Goal: Task Accomplishment & Management: Use online tool/utility

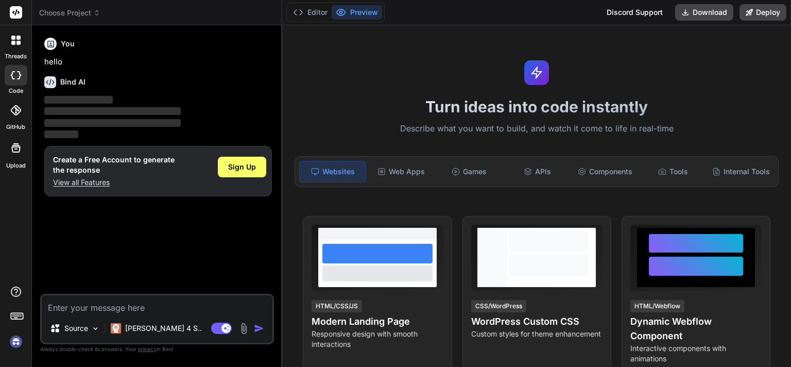
click at [16, 341] on img at bounding box center [16, 342] width 18 height 18
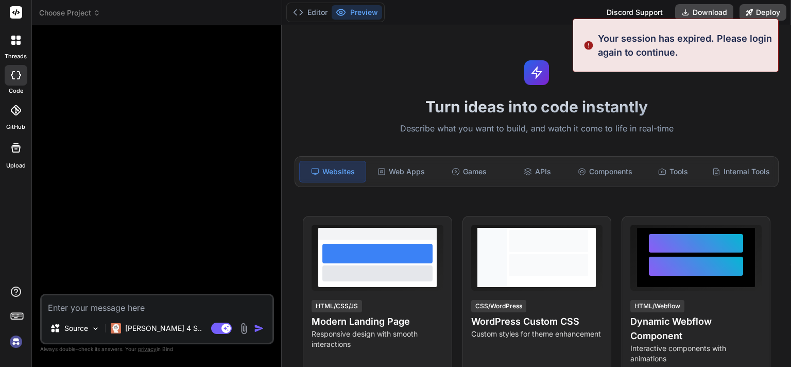
scroll to position [10, 0]
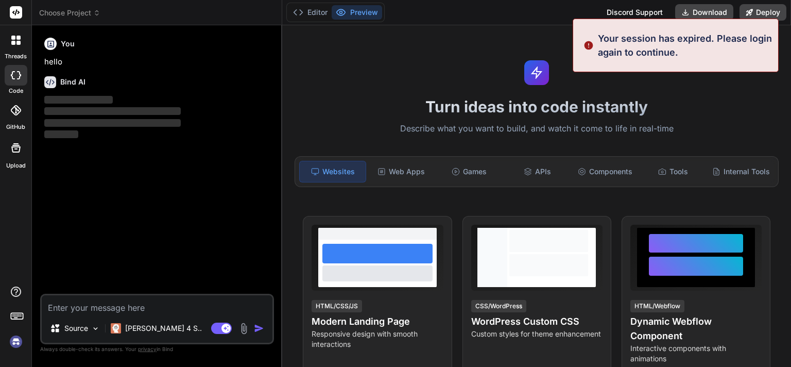
type textarea "x"
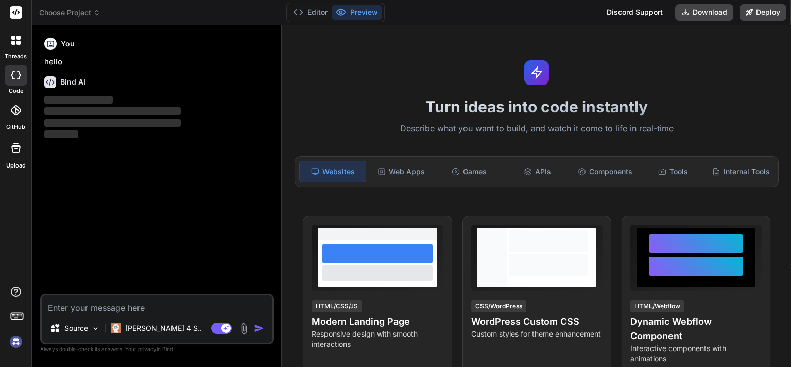
click at [113, 309] on textarea at bounding box center [157, 304] width 231 height 19
type textarea "B"
type textarea "x"
type textarea "Bi"
type textarea "x"
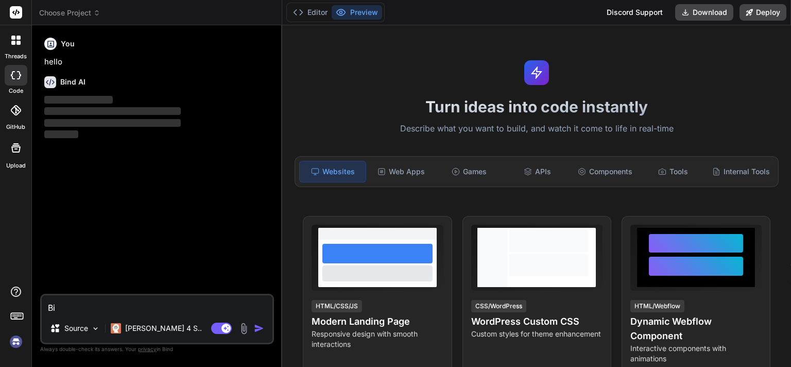
type textarea "Bil"
type textarea "x"
type textarea "Bi"
type textarea "x"
type textarea "B"
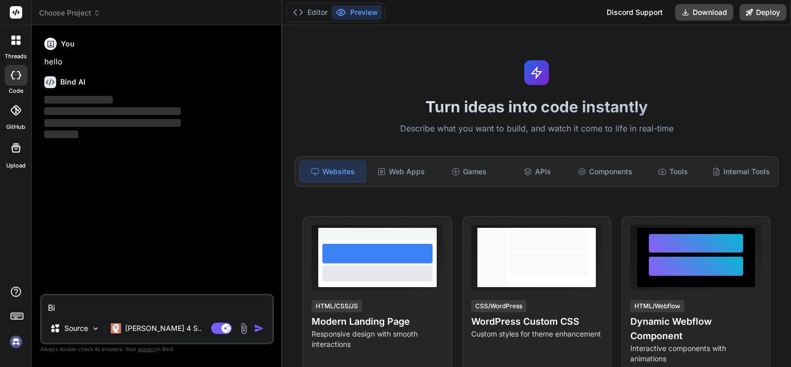
type textarea "x"
type textarea "Bu"
type textarea "x"
type textarea "[PERSON_NAME]"
type textarea "x"
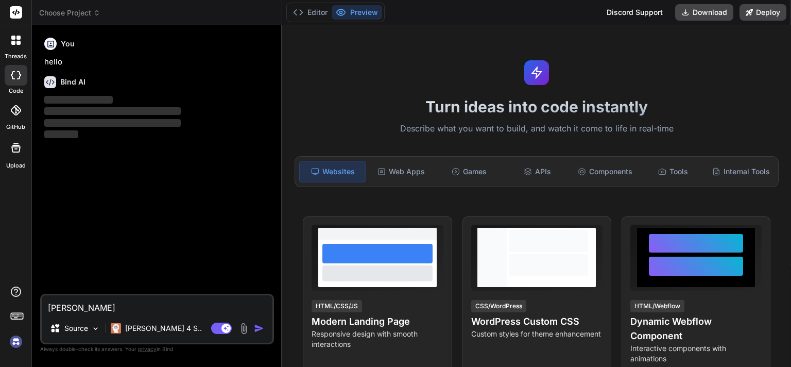
type textarea "Buil"
type textarea "x"
type textarea "Build"
type textarea "x"
type textarea "Build"
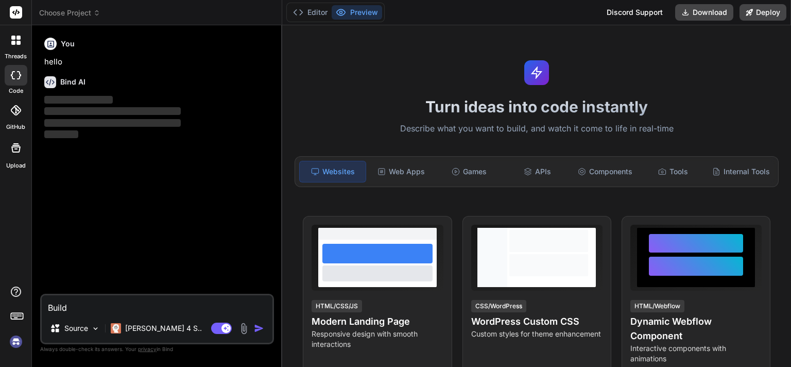
type textarea "x"
type textarea "Build a"
type textarea "x"
type textarea "Build a"
type textarea "x"
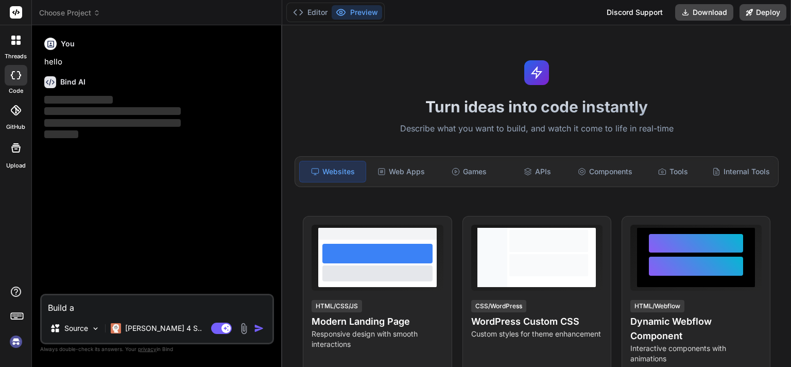
type textarea "Build a m"
type textarea "x"
type textarea "Build a mo"
type textarea "x"
type textarea "Build a mod"
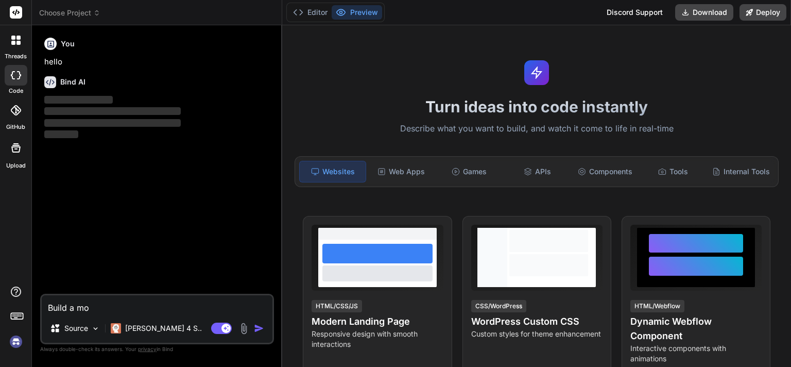
type textarea "x"
type textarea "Build a mode"
type textarea "x"
type textarea "Build a moder"
type textarea "x"
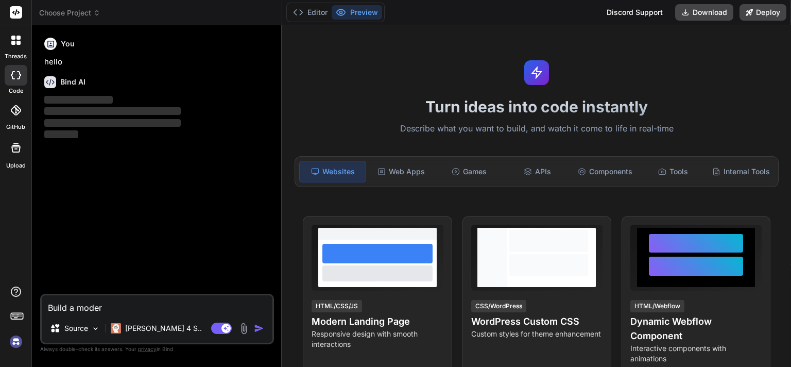
type textarea "Build a modern"
type textarea "x"
type textarea "Build a modern"
type textarea "x"
type textarea "Build a modern w"
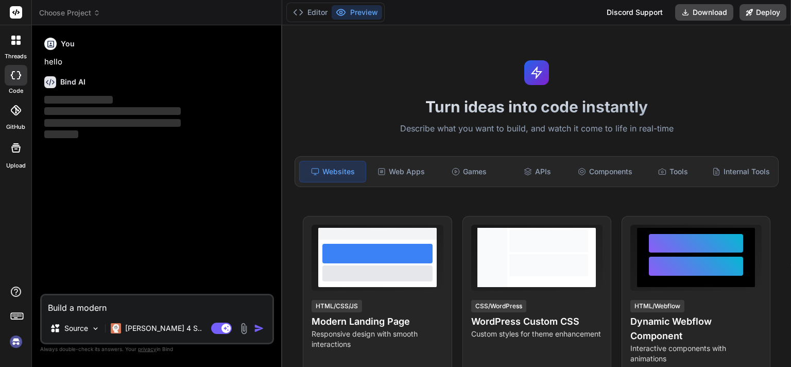
type textarea "x"
type textarea "Build a modern we"
type textarea "x"
type textarea "Build a modern web"
type textarea "x"
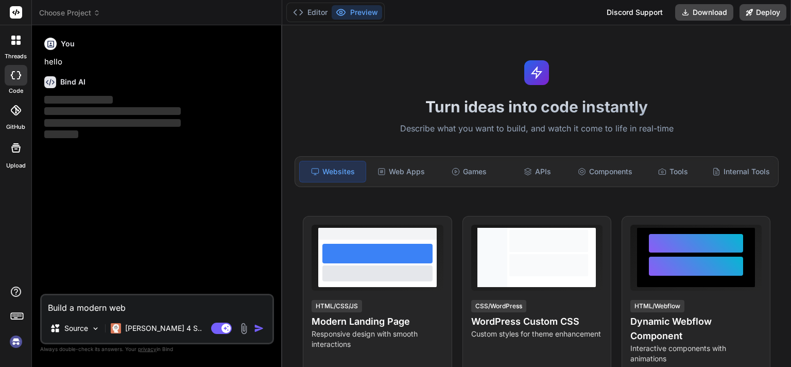
type textarea "Build a modern webs"
type textarea "x"
type textarea "Build a modern webst"
type textarea "x"
type textarea "Build a modern webs"
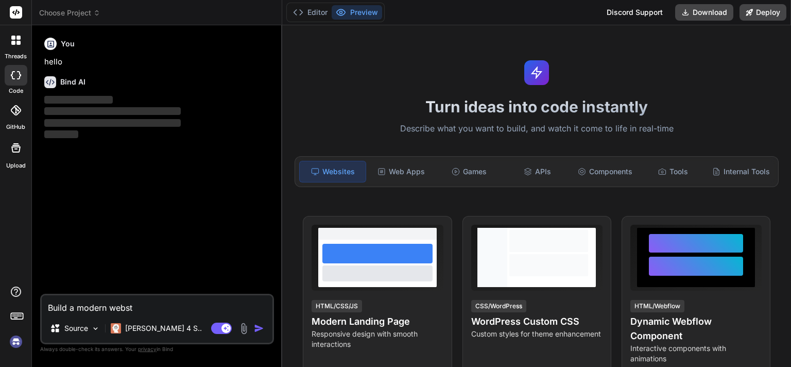
type textarea "x"
type textarea "Build a modern webst"
type textarea "x"
type textarea "Build a modern webs"
type textarea "x"
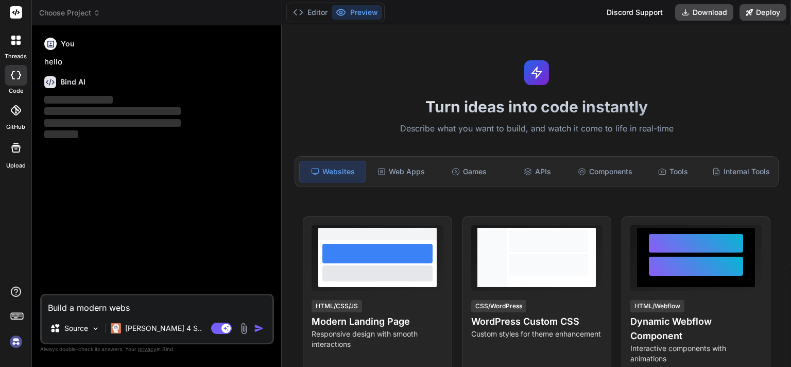
type textarea "Build a modern websi"
type textarea "x"
type textarea "Build a modern websit"
type textarea "x"
type textarea "Build a modern website"
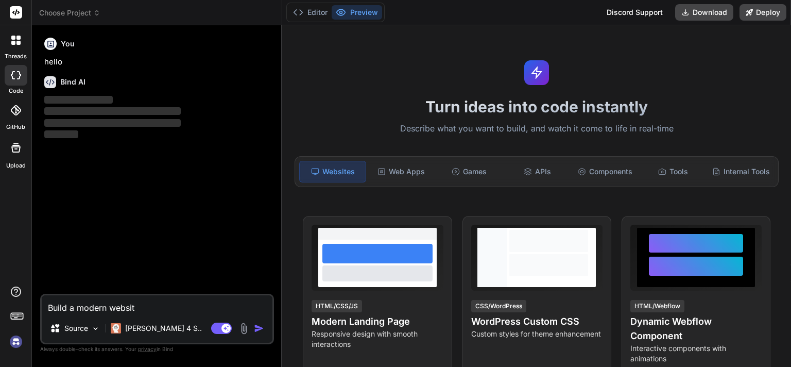
type textarea "x"
type textarea "Build a modern website"
type textarea "x"
type textarea "Build a modern website f"
type textarea "x"
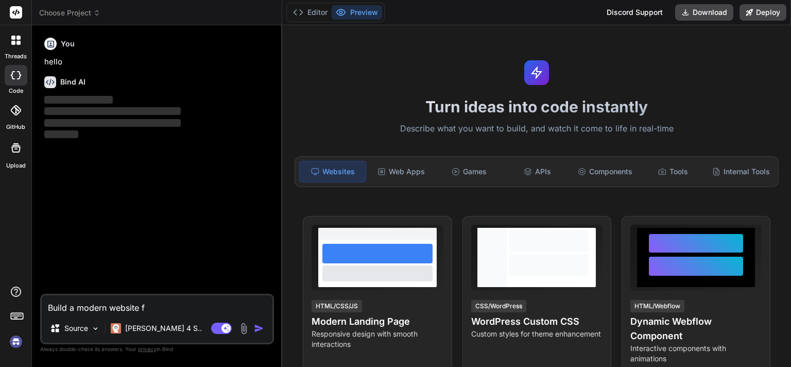
type textarea "Build a modern website fo"
type textarea "x"
type textarea "Build a modern website for"
type textarea "x"
type textarea "Build a modern website for"
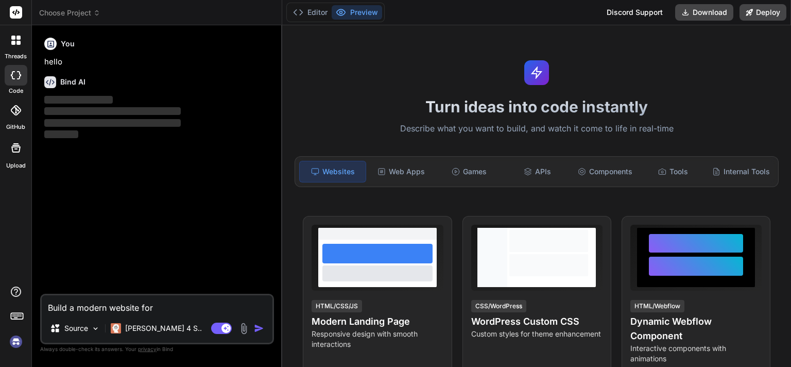
type textarea "x"
type textarea "Build a modern website for a"
type textarea "x"
type textarea "Build a modern website for an"
type textarea "x"
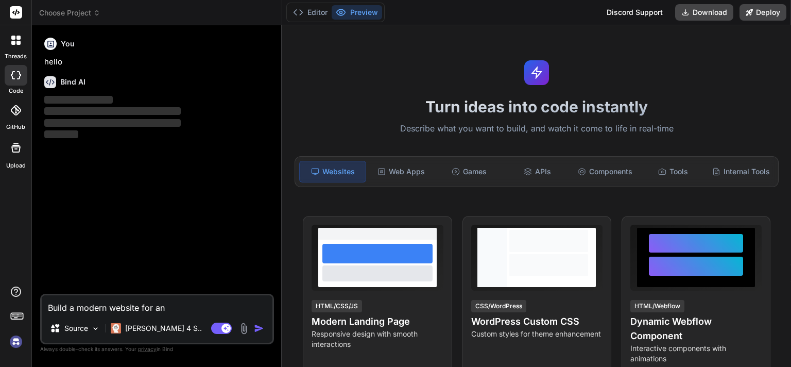
type textarea "Build a modern website for and"
type textarea "x"
type textarea "Build a modern website for and"
type textarea "x"
type textarea "Build a modern website for and A"
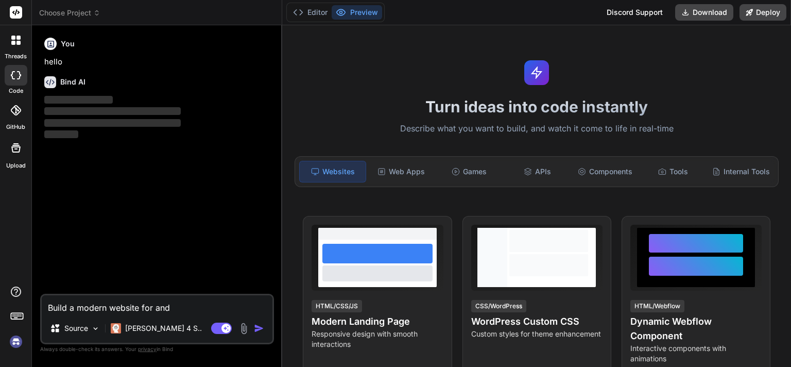
type textarea "x"
type textarea "Build a modern website for and AI"
type textarea "x"
type textarea "Build a modern website for and AI"
type textarea "x"
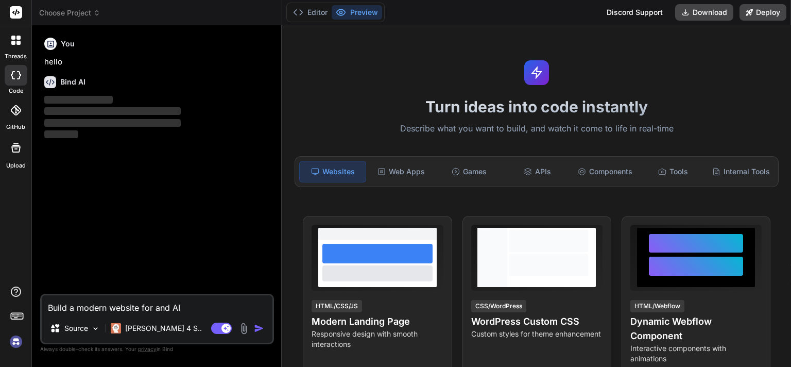
type textarea "Build a modern website for and AI c"
type textarea "x"
type textarea "Build a modern website for and AI co"
type textarea "x"
type textarea "Build a modern website for and AI con"
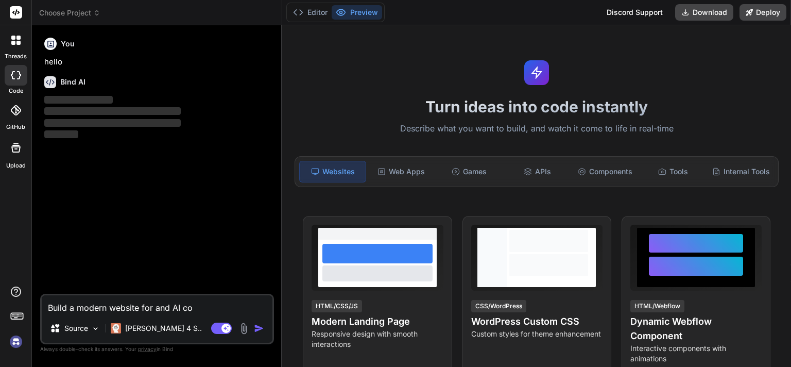
type textarea "x"
type textarea "Build a modern website for and AI cons"
type textarea "x"
type textarea "Build a modern website for and AI consu"
type textarea "x"
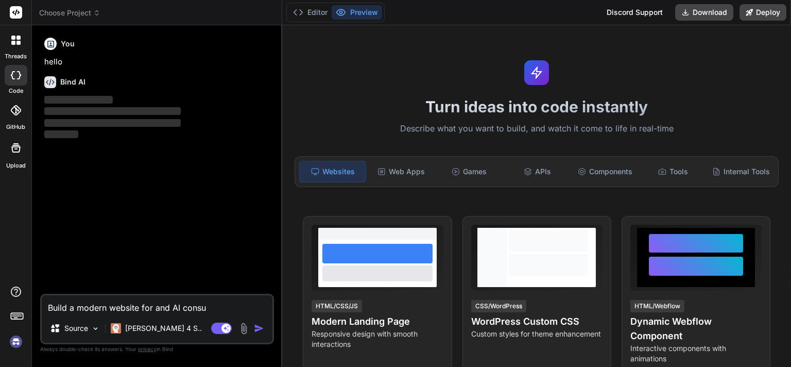
type textarea "Build a modern website for and AI consul"
type textarea "x"
type textarea "Build a modern website for and AI consult"
type textarea "x"
type textarea "Build a modern website for and AI consulta"
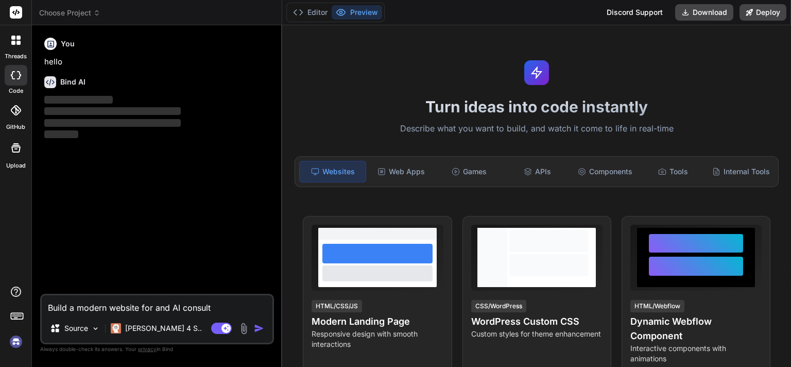
type textarea "x"
type textarea "Build a modern website for and AI consultan"
type textarea "x"
type textarea "Build a modern website for and AI consultant"
type textarea "x"
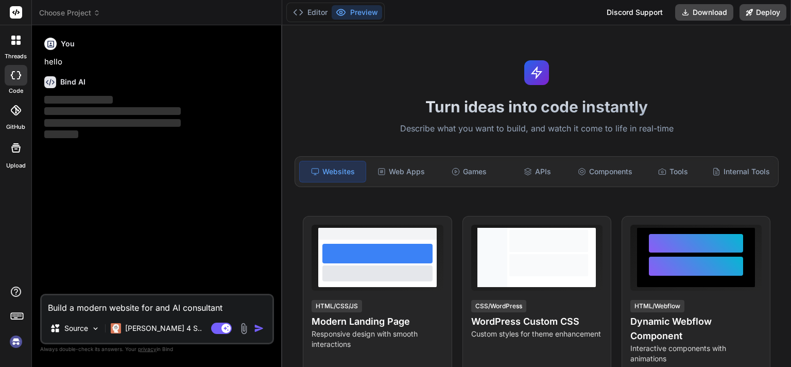
type textarea "Build a modern website for and AI consultanti"
type textarea "x"
type textarea "Build a modern website for and AI consultantin"
type textarea "x"
type textarea "Build a modern website for and AI consultanting"
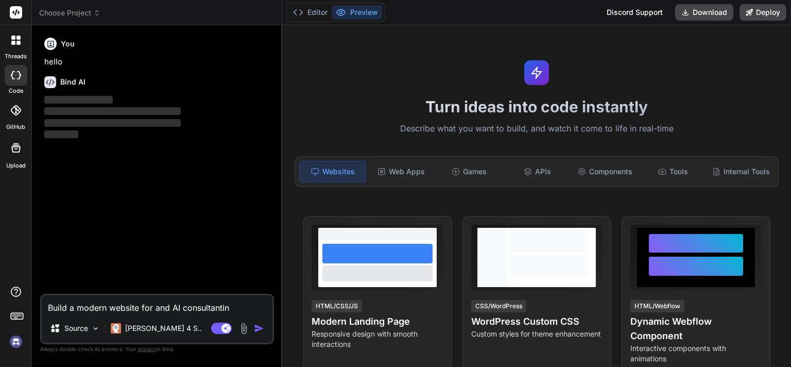
type textarea "x"
type textarea "Build a modern website for and AI consultanting"
type textarea "x"
type textarea "Build a modern website for and AI consultanting b"
type textarea "x"
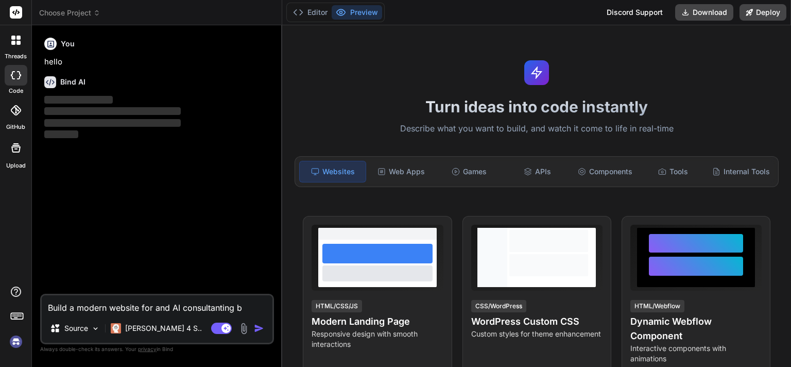
type textarea "Build a modern website for and AI consultanting bu"
type textarea "x"
type textarea "Build a modern website for and AI consultanting bus"
type textarea "x"
type textarea "Build a modern website for and AI consultanting busi"
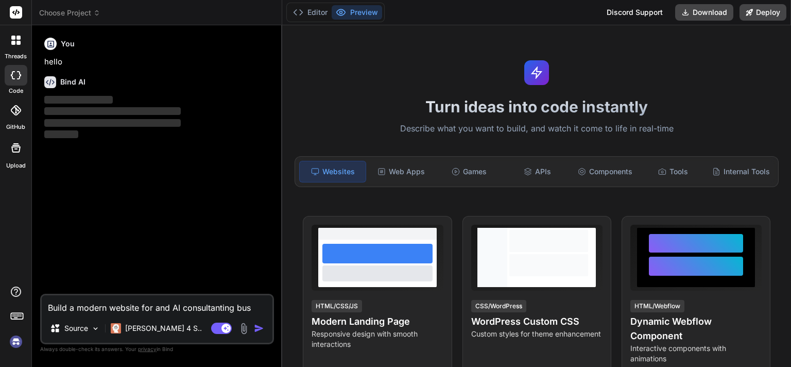
type textarea "x"
type textarea "Build a modern website for and AI consultanting busin"
type textarea "x"
type textarea "Build a modern website for and AI consultanting busine"
type textarea "x"
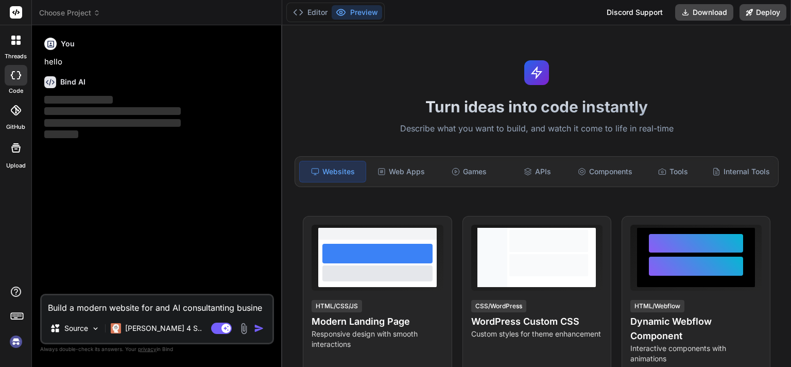
type textarea "Build a modern website for and AI consultanting busines"
type textarea "x"
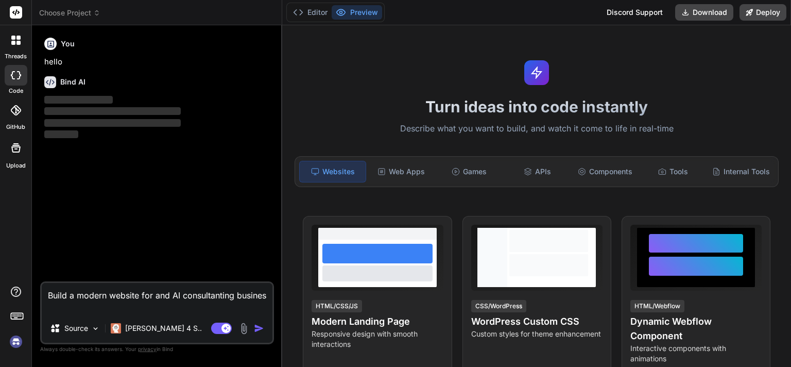
type textarea "Build a modern website for and AI consultanting business"
type textarea "x"
type textarea "Build a modern website for and AI consultanting business."
type textarea "x"
type textarea "Build a modern website for and AI consultancy business."
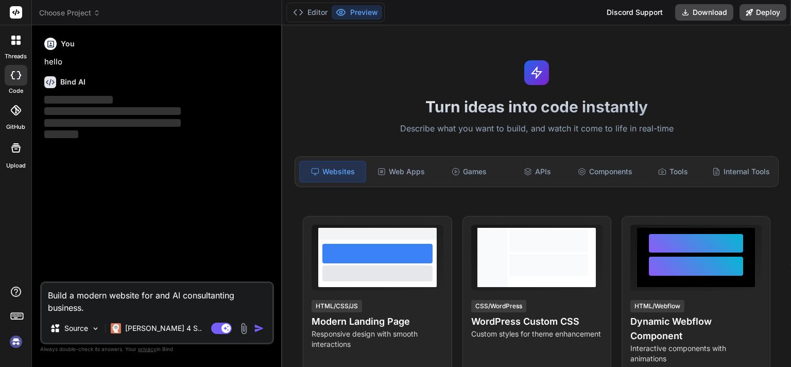
type textarea "x"
type textarea "Build a modern website for and AI consultancy business."
click at [257, 327] on img "button" at bounding box center [259, 328] width 10 height 10
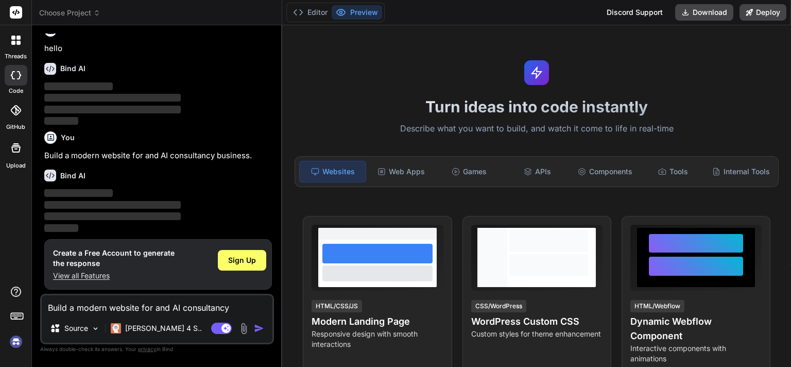
scroll to position [14, 0]
click at [88, 275] on p "View all Features" at bounding box center [114, 275] width 122 height 10
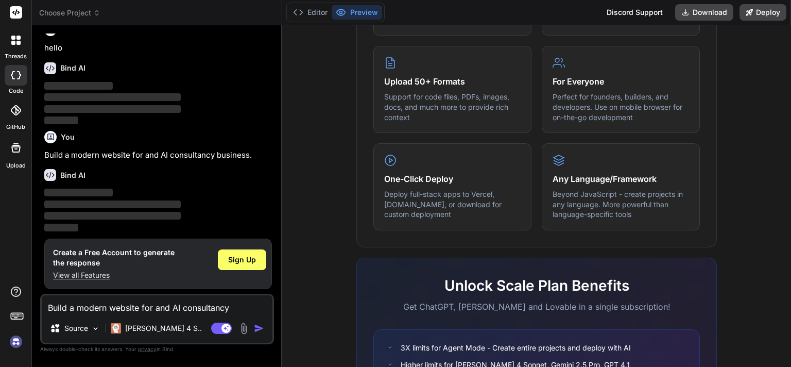
scroll to position [0, 0]
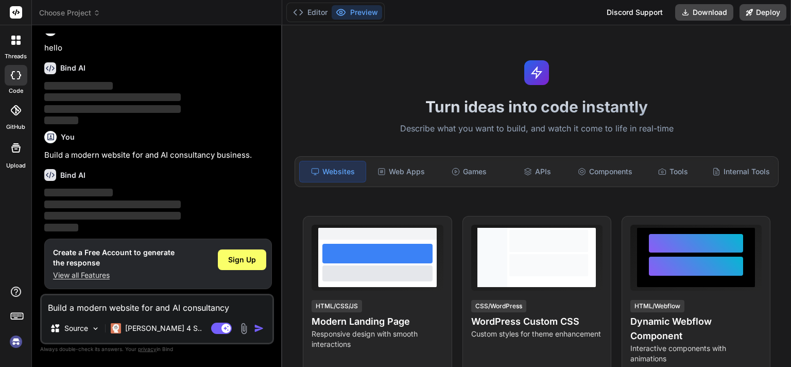
click at [12, 77] on icon at bounding box center [13, 75] width 4 height 8
click at [230, 262] on span "Sign Up" at bounding box center [242, 260] width 28 height 10
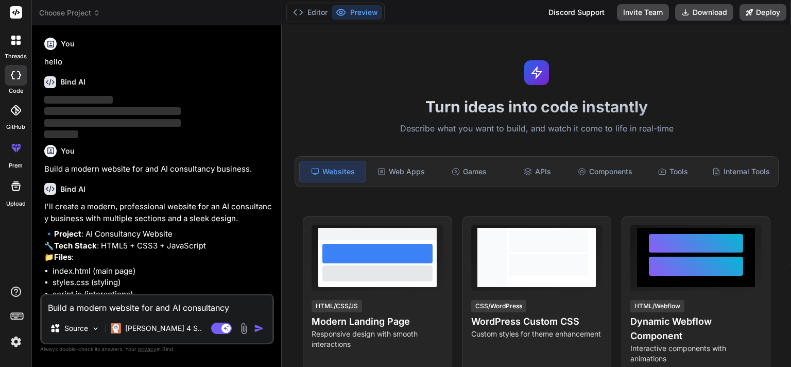
type textarea "x"
click at [15, 343] on img at bounding box center [16, 342] width 18 height 18
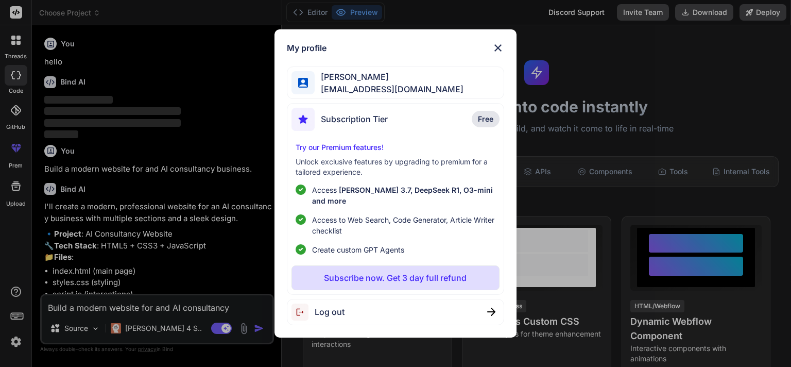
click at [499, 54] on img at bounding box center [498, 48] width 12 height 12
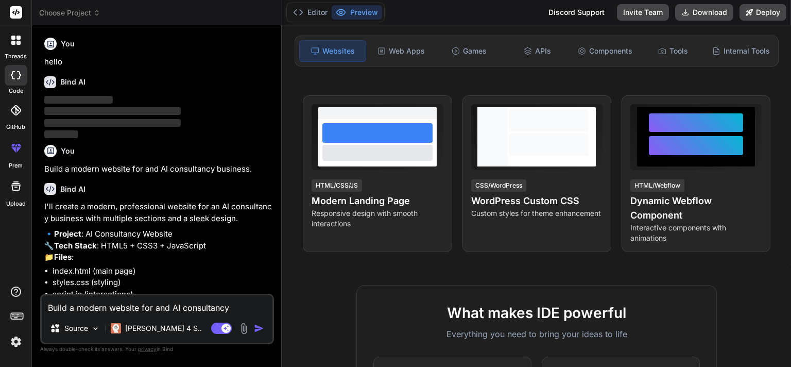
scroll to position [118, 0]
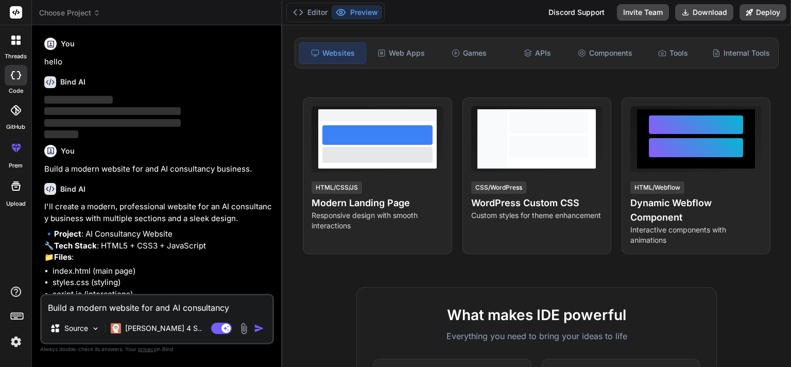
click at [16, 148] on icon at bounding box center [16, 148] width 12 height 12
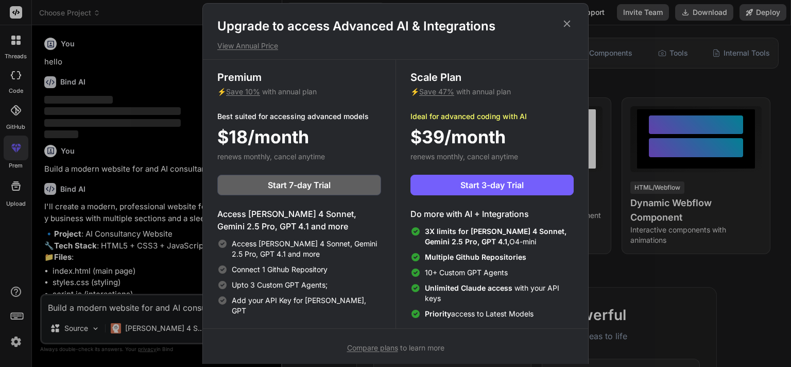
click at [568, 23] on icon at bounding box center [567, 24] width 7 height 7
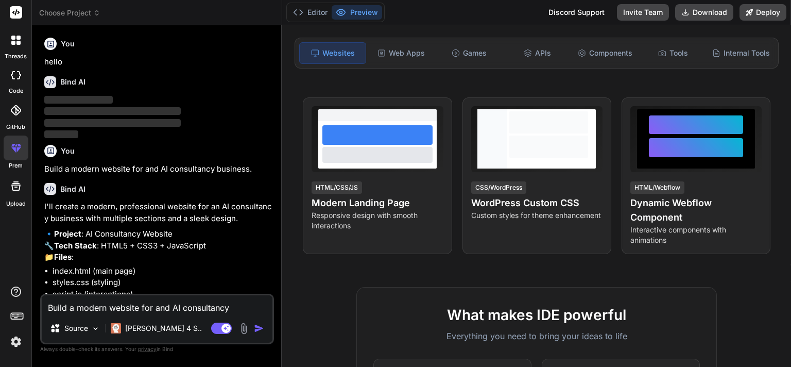
click at [260, 112] on p "‌" at bounding box center [158, 112] width 228 height 12
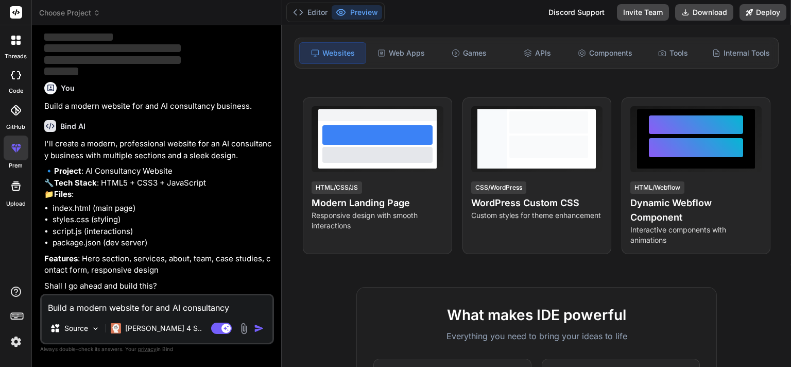
scroll to position [86, 0]
click at [114, 306] on textarea "Build a modern website for and AI consultancy business." at bounding box center [157, 304] width 231 height 19
type textarea "y"
type textarea "x"
type textarea "ye"
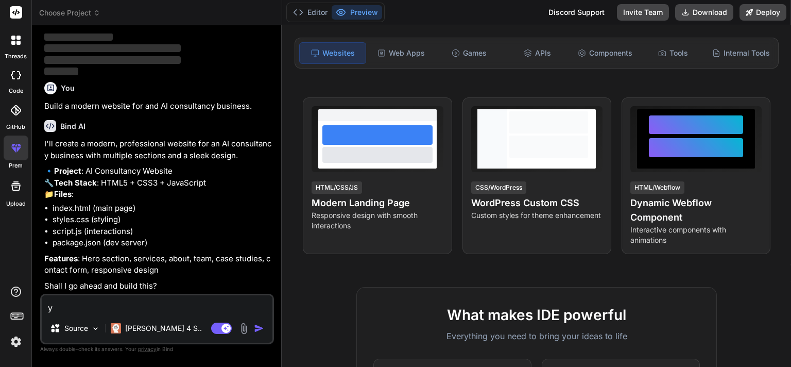
type textarea "x"
type textarea "yes"
type textarea "x"
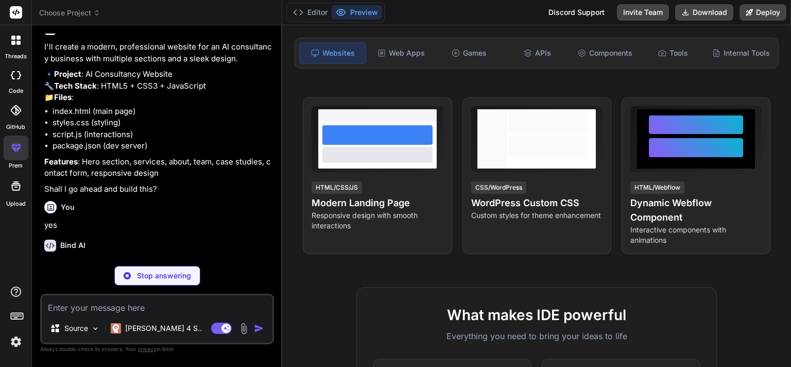
scroll to position [182, 0]
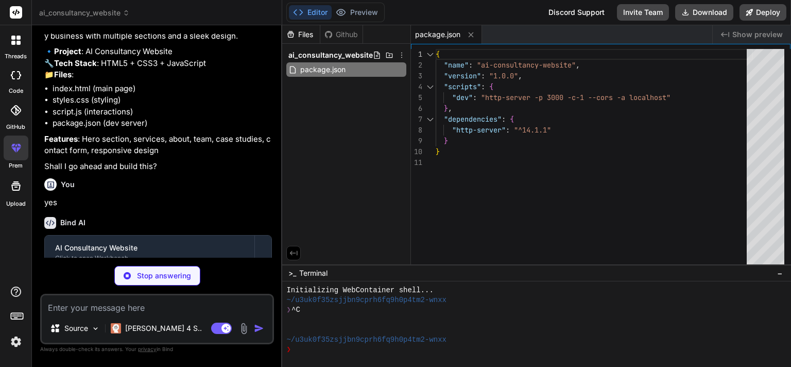
click at [253, 229] on div "Bind AI" at bounding box center [158, 223] width 228 height 12
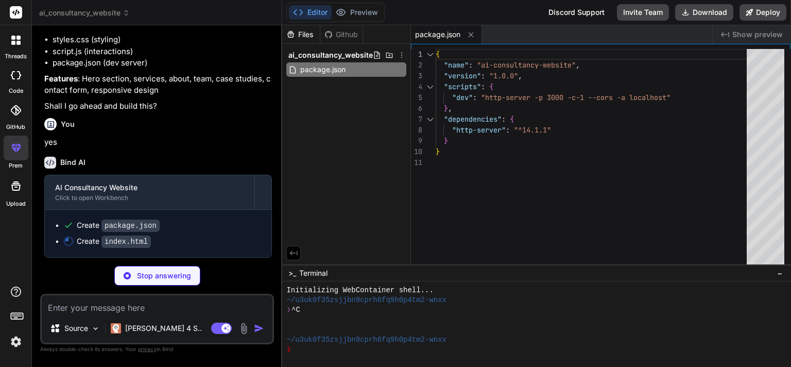
scroll to position [265, 0]
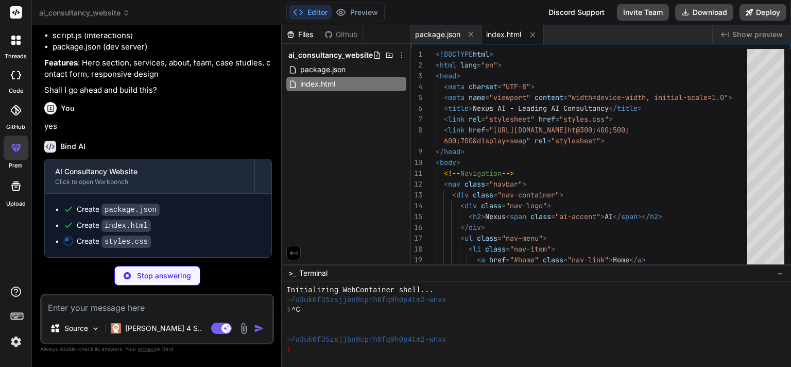
click at [244, 19] on header "ai_consultancy_website Created with Pixso." at bounding box center [157, 12] width 250 height 25
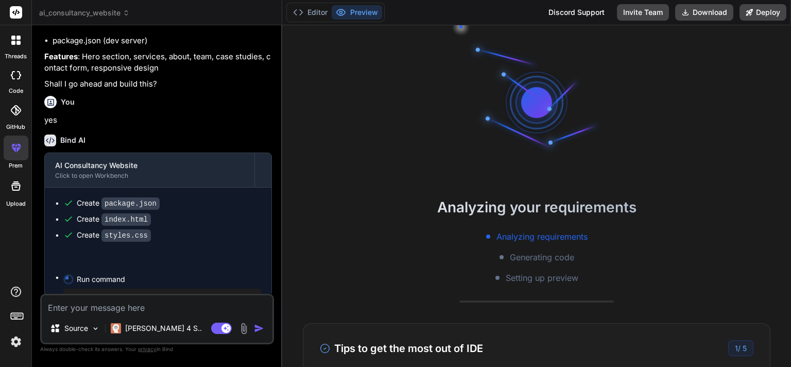
type textarea "x"
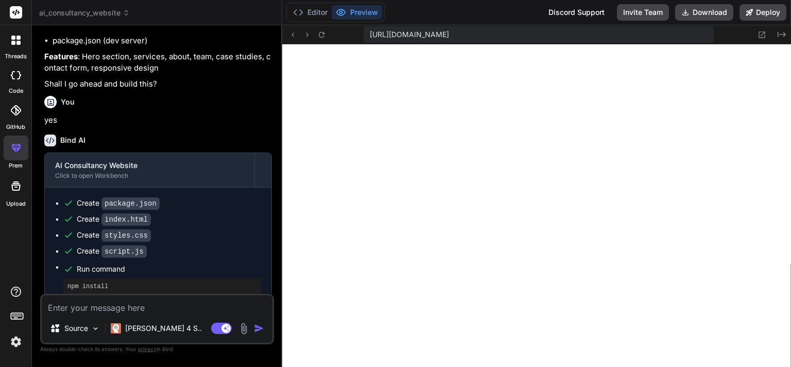
scroll to position [504, 0]
click at [113, 309] on textarea at bounding box center [157, 304] width 231 height 19
type textarea "C"
type textarea "x"
type textarea "Ch"
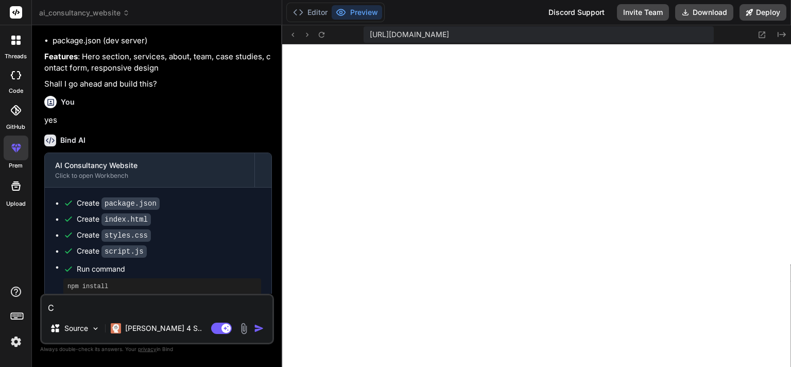
type textarea "x"
type textarea "Cha"
type textarea "x"
type textarea "[PERSON_NAME]"
type textarea "x"
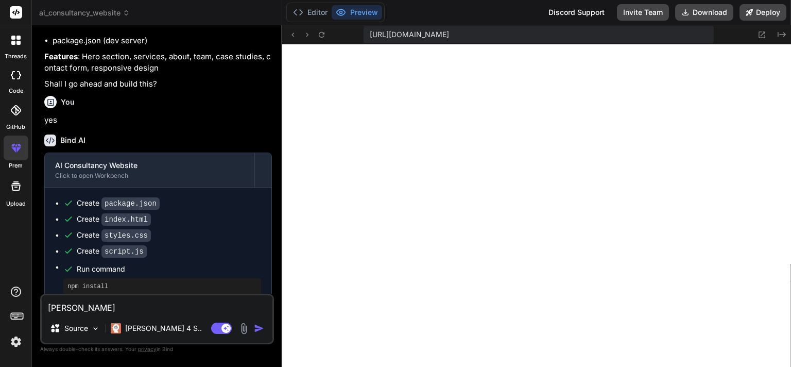
type textarea "[PERSON_NAME]"
type textarea "x"
type textarea "Change"
type textarea "x"
type textarea "Change"
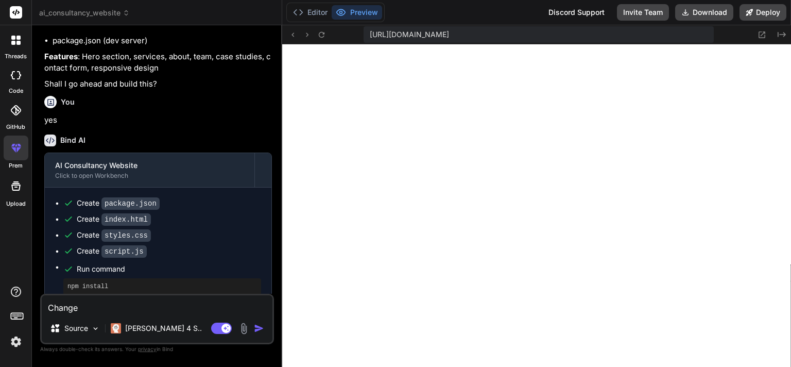
type textarea "x"
type textarea "Change t"
type textarea "x"
type textarea "Change th"
type textarea "x"
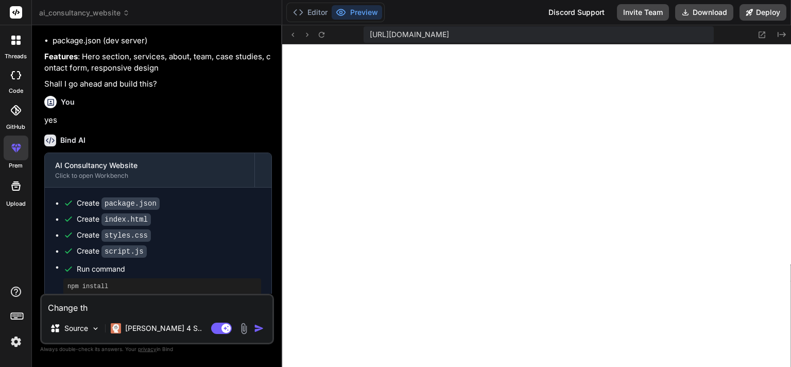
type textarea "Change the"
type textarea "x"
type textarea "Change the"
type textarea "x"
type textarea "Change the b"
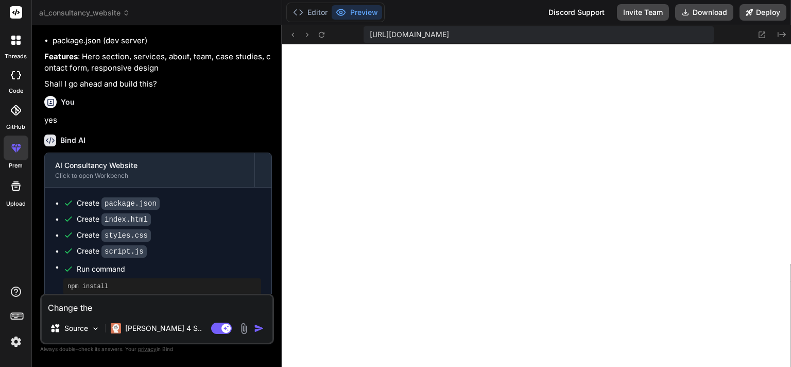
type textarea "x"
type textarea "Change the br"
type textarea "x"
type textarea "Change the bra"
type textarea "x"
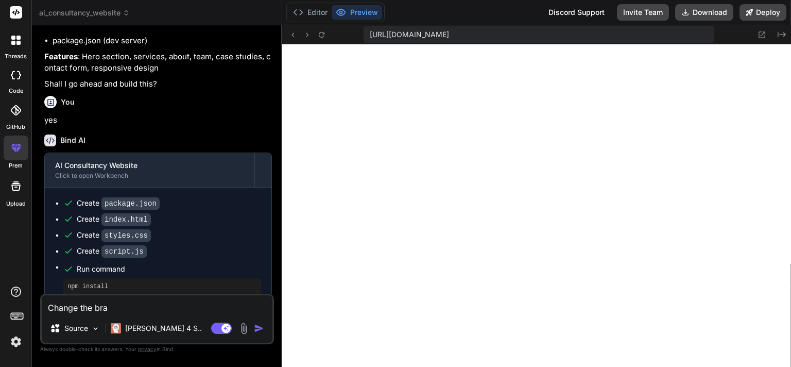
type textarea "Change the bran"
type textarea "x"
type textarea "Change the brand"
type textarea "x"
type textarea "Change the [PERSON_NAME]"
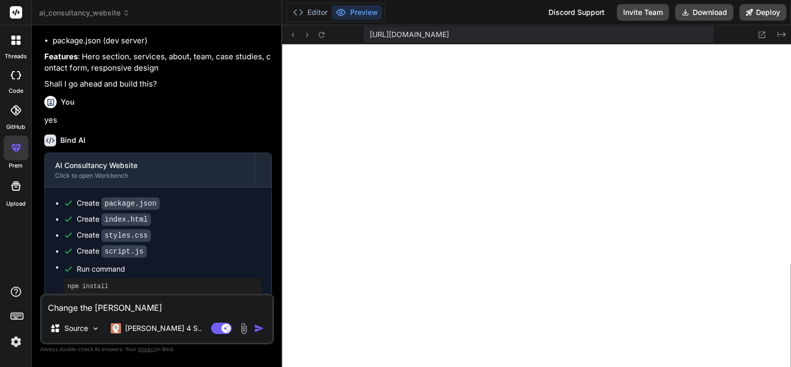
type textarea "x"
type textarea "Change the brandin"
type textarea "x"
type textarea "Change the branding"
type textarea "x"
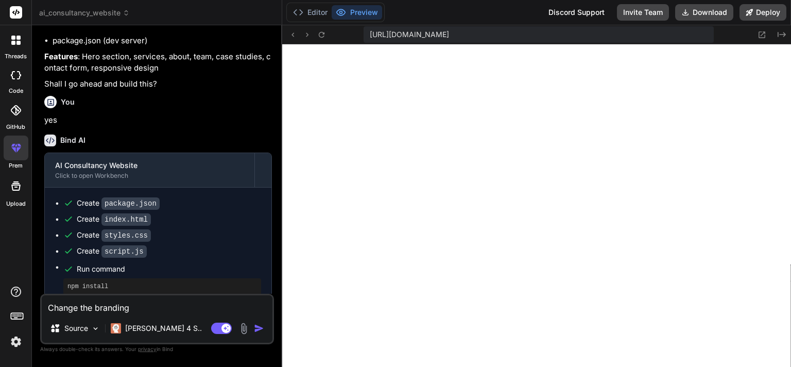
type textarea "Change the branding"
type textarea "x"
type textarea "Change the branding t"
type textarea "x"
type textarea "Change the branding to"
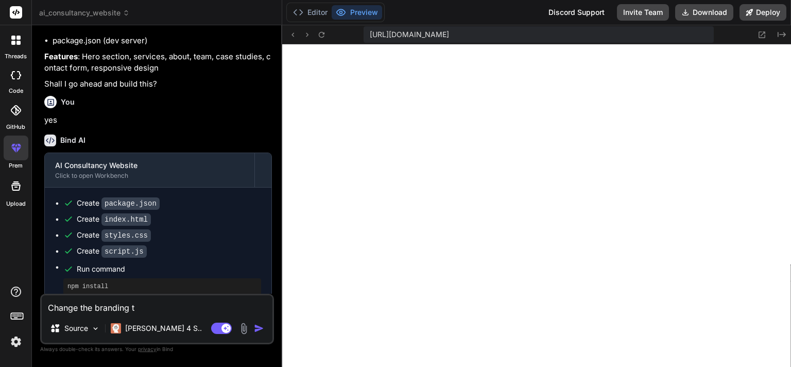
type textarea "x"
type textarea "Change the branding to"
type textarea "x"
type textarea "Change the branding to E"
type textarea "x"
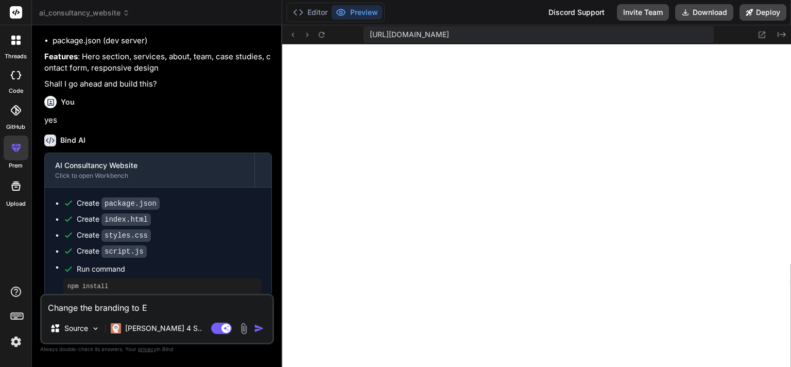
type textarea "Change the branding to Ex"
type textarea "x"
type textarea "Change the branding to Exc"
type textarea "x"
type textarea "Change the branding to Exce"
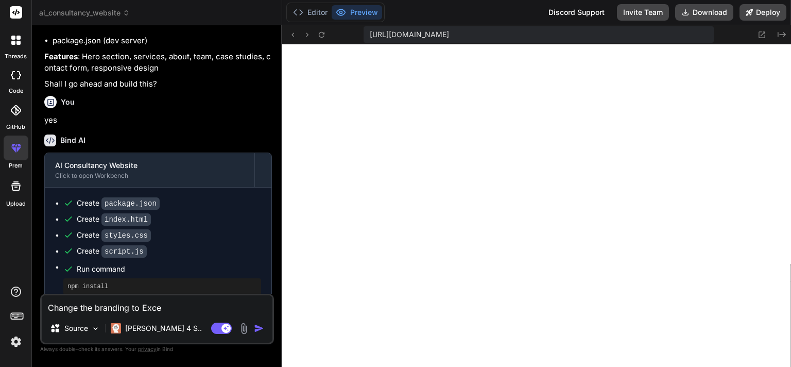
type textarea "x"
type textarea "Change the branding to Excel"
type textarea "x"
type textarea "Change the branding to Excels"
click at [260, 330] on img "button" at bounding box center [259, 328] width 10 height 10
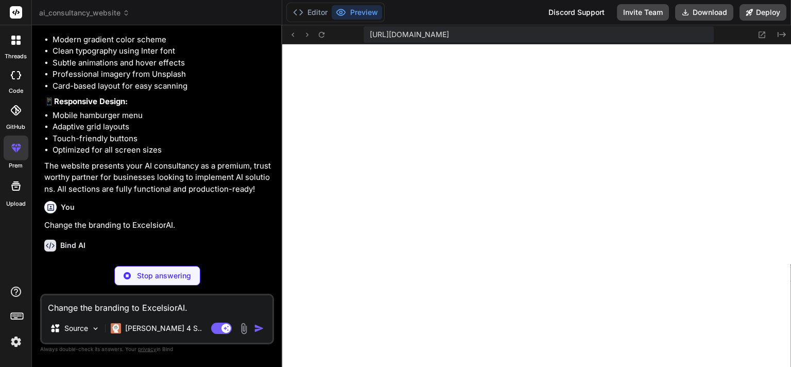
scroll to position [752, 0]
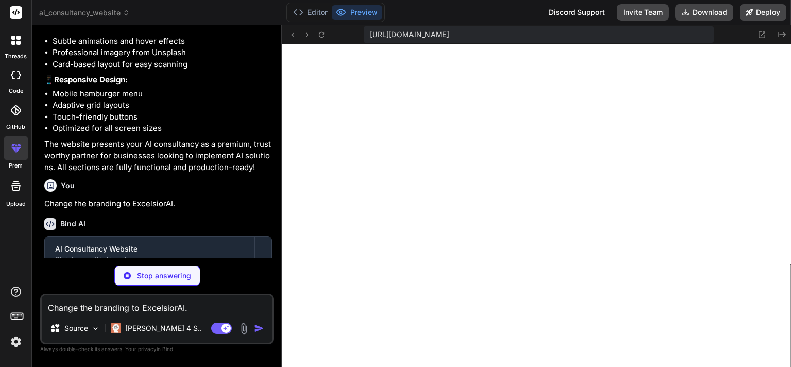
click at [259, 236] on div "Bind AI AI Consultancy Website Click to open Workbench Create index.html" at bounding box center [158, 256] width 228 height 93
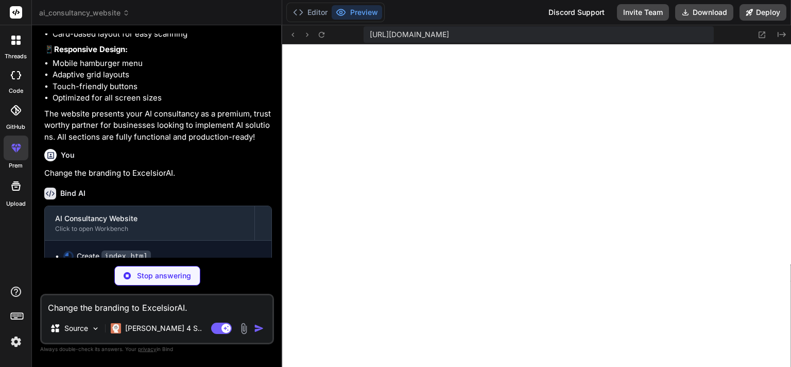
scroll to position [818, 0]
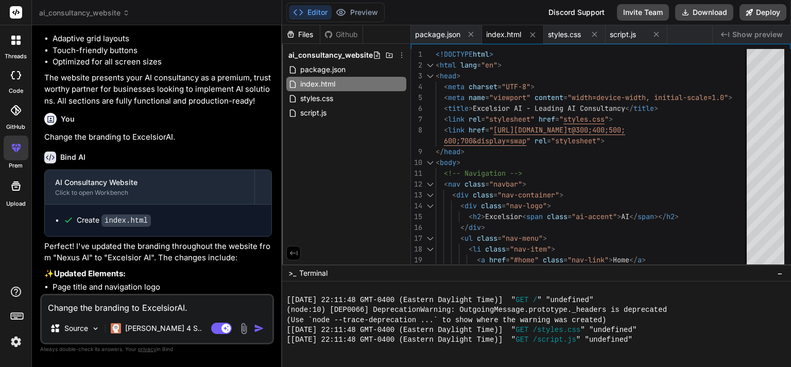
click at [253, 264] on p "Perfect! I've updated the branding throughout the website from "Nexus AI" to "E…" at bounding box center [158, 252] width 228 height 23
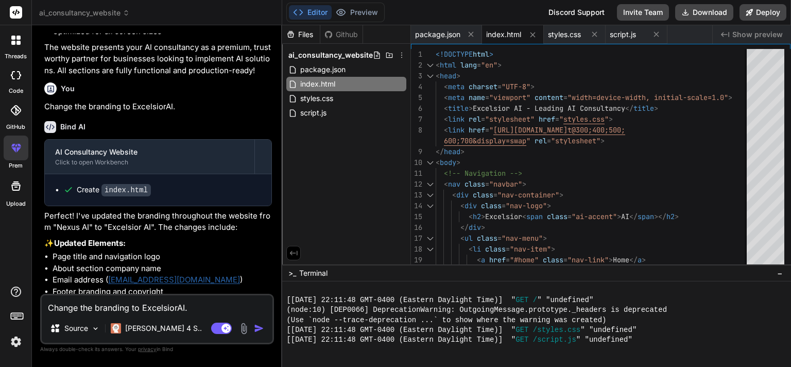
scroll to position [926, 0]
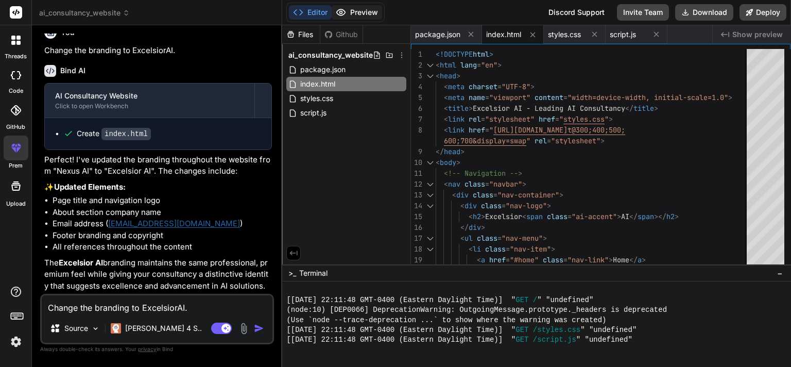
click at [363, 10] on button "Preview" at bounding box center [357, 12] width 50 height 14
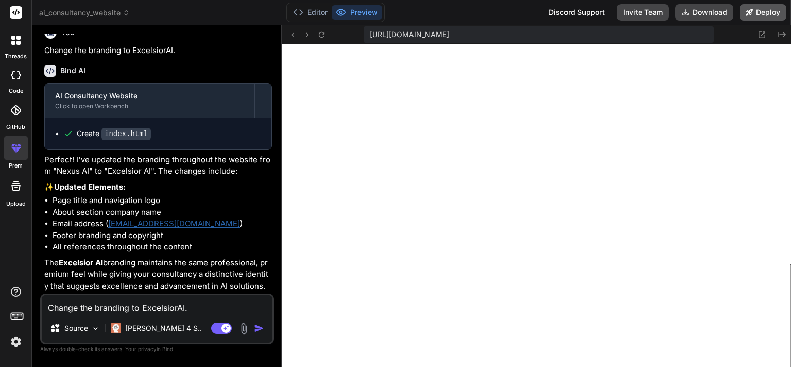
click at [761, 13] on button "Deploy" at bounding box center [763, 12] width 47 height 16
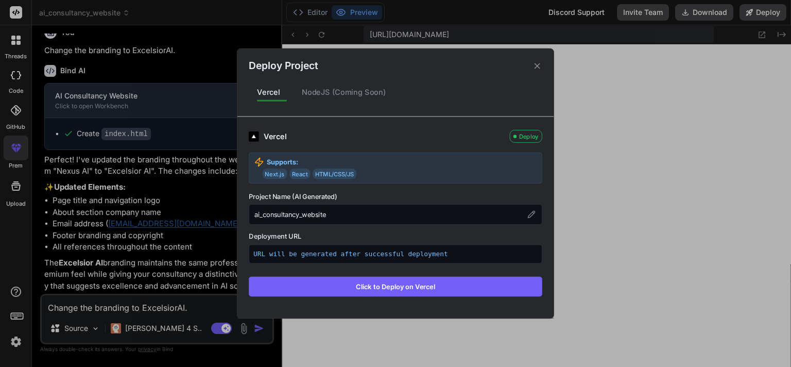
click at [541, 65] on icon at bounding box center [538, 66] width 10 height 10
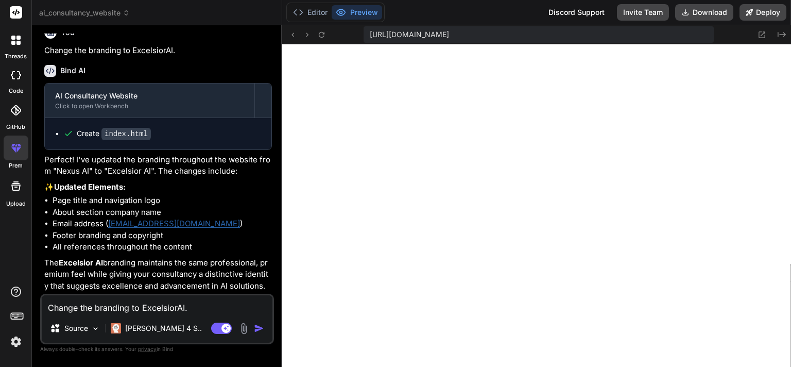
click at [131, 308] on textarea "Change the branding to ExcelsiorAI." at bounding box center [157, 304] width 231 height 19
click at [325, 37] on icon at bounding box center [321, 34] width 9 height 9
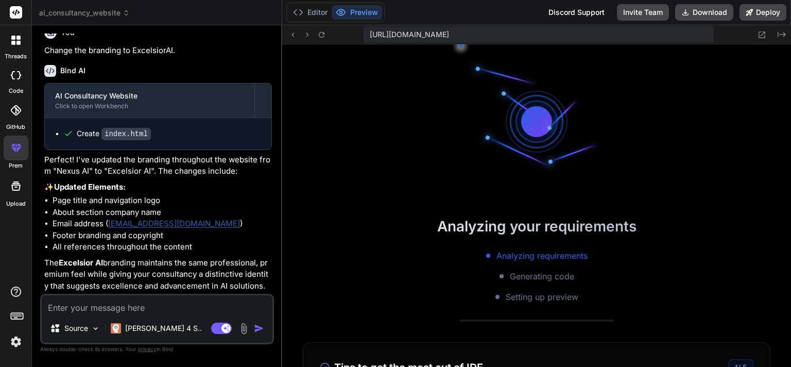
scroll to position [534, 0]
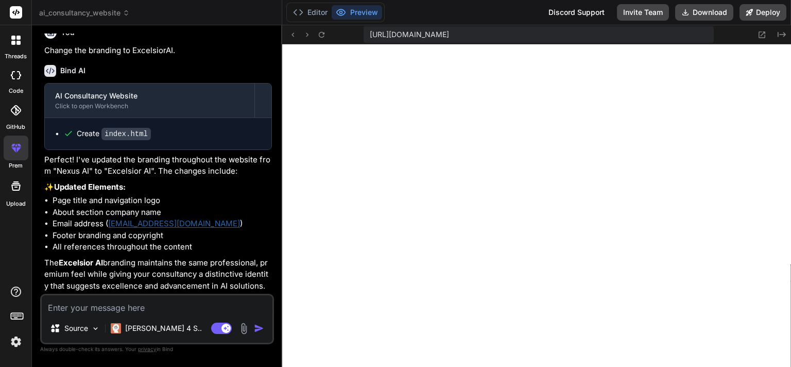
click at [140, 307] on textarea at bounding box center [157, 304] width 231 height 19
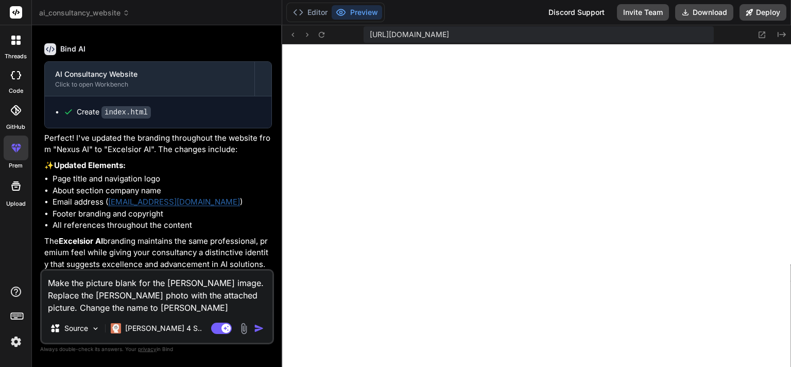
click at [245, 329] on img at bounding box center [244, 329] width 12 height 12
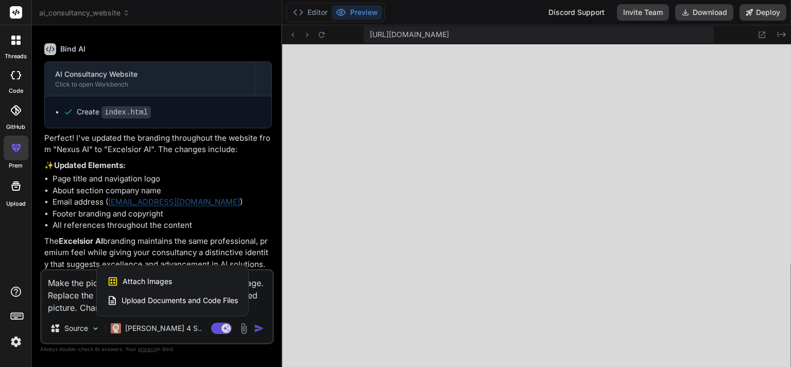
click at [179, 280] on div "Attach Images Image attachments are only supported in Claude and Gemini models." at bounding box center [172, 282] width 131 height 20
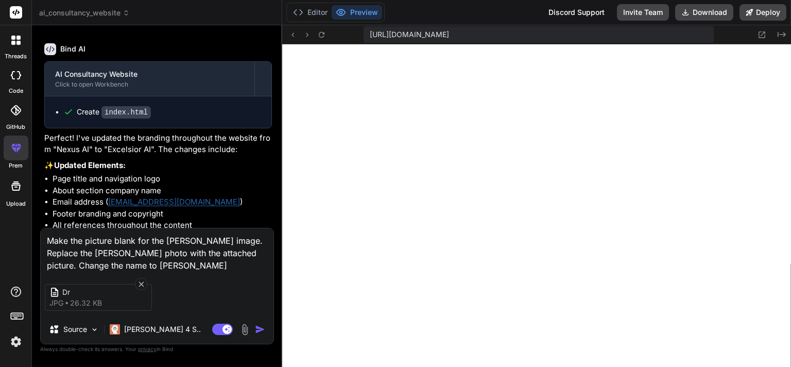
click at [227, 255] on textarea "Make the picture blank for the [PERSON_NAME] image. Replace the [PERSON_NAME] p…" at bounding box center [157, 249] width 233 height 43
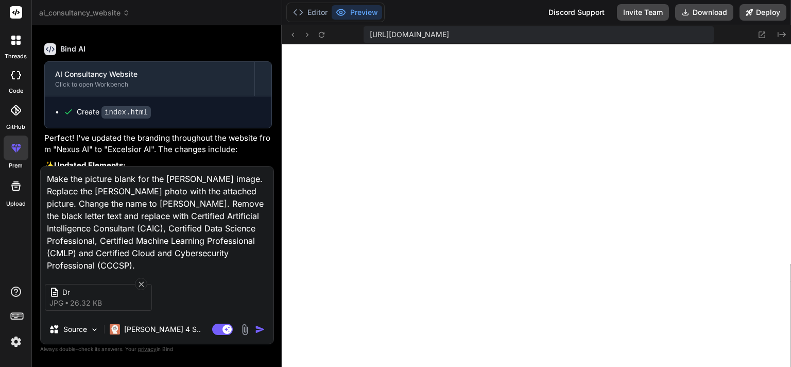
click at [260, 328] on img "button" at bounding box center [260, 329] width 10 height 10
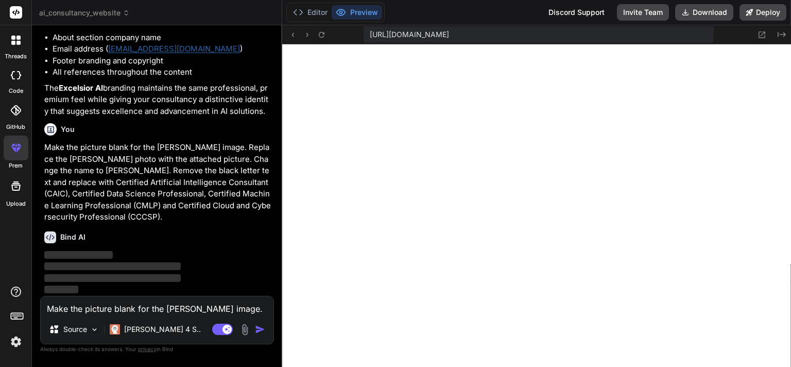
scroll to position [1090, 0]
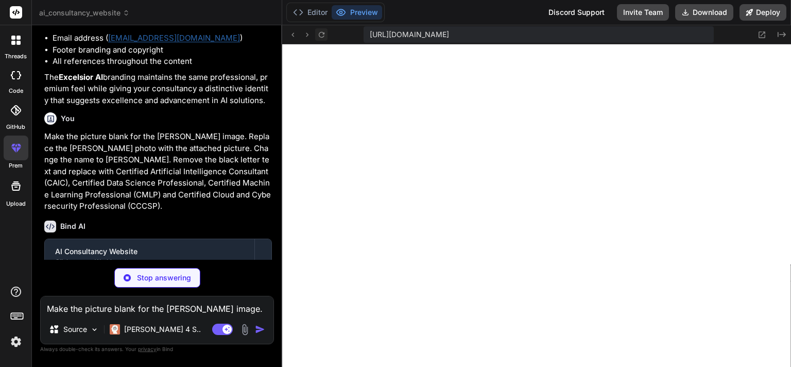
click at [324, 34] on icon at bounding box center [322, 34] width 6 height 6
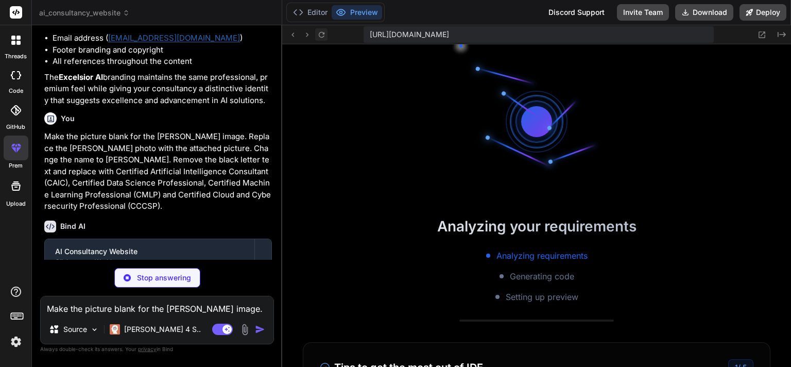
scroll to position [564, 0]
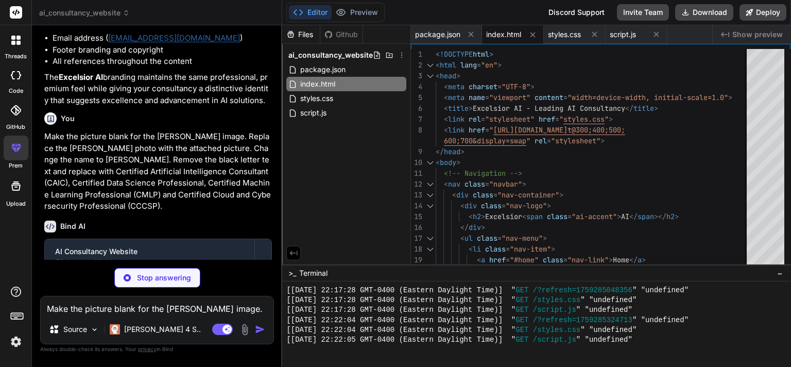
click at [241, 212] on p "Make the picture blank for the [PERSON_NAME] image. Replace the [PERSON_NAME] p…" at bounding box center [158, 171] width 228 height 81
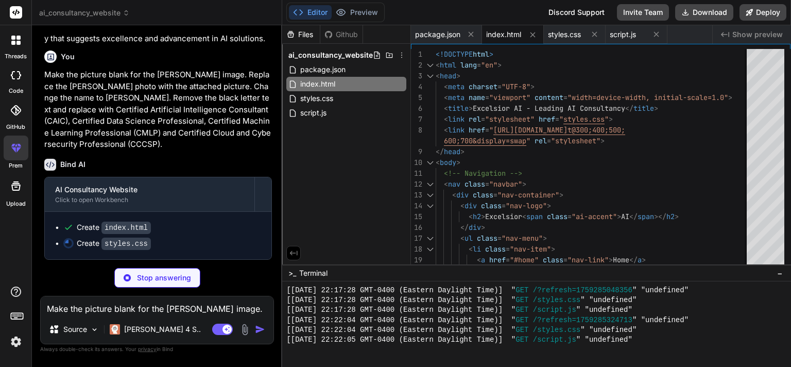
scroll to position [1173, 0]
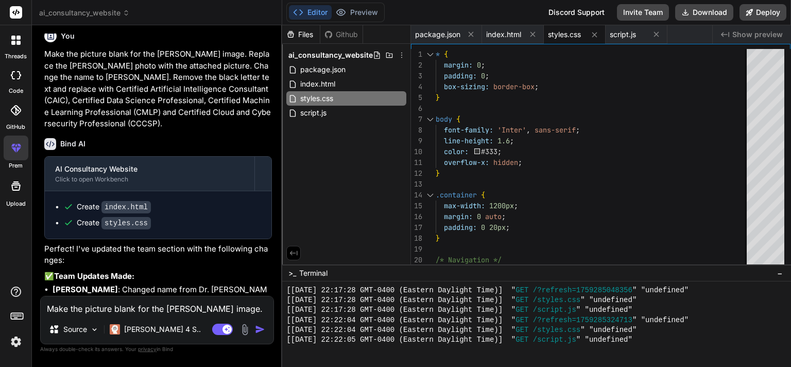
click at [205, 266] on p "Perfect! I've updated the team section with the following changes:" at bounding box center [158, 254] width 228 height 23
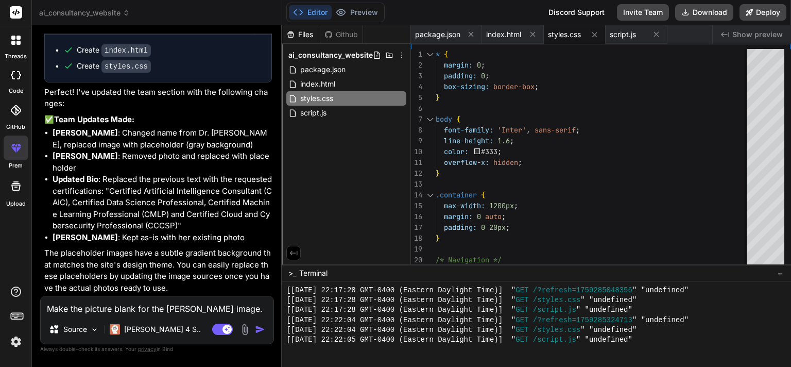
scroll to position [1350, 0]
click at [358, 18] on button "Preview" at bounding box center [357, 12] width 50 height 14
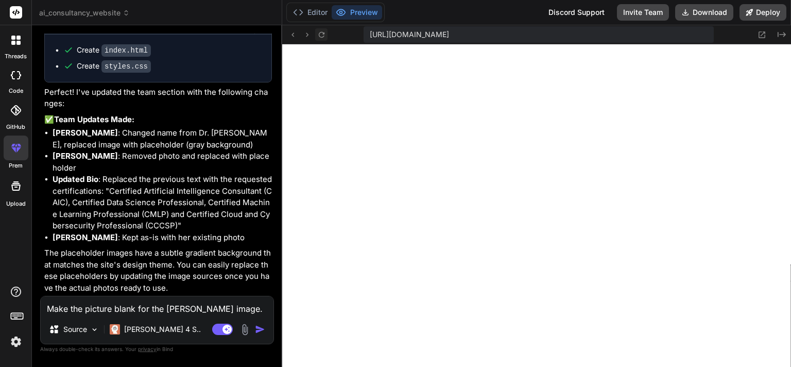
click at [321, 35] on icon at bounding box center [321, 34] width 9 height 9
click at [716, 11] on button "Download" at bounding box center [704, 12] width 58 height 16
click at [21, 339] on img at bounding box center [16, 342] width 18 height 18
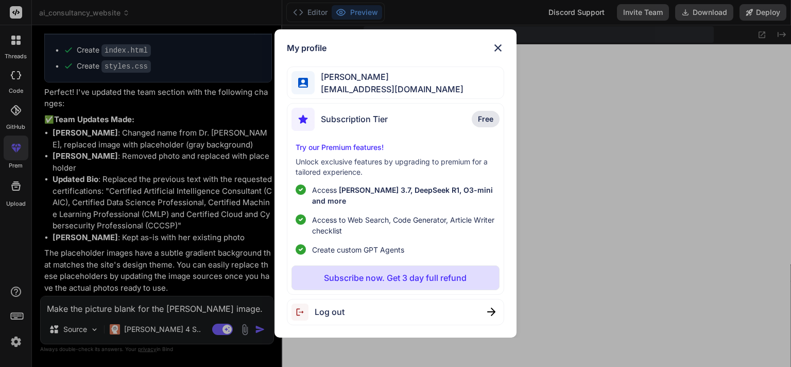
click at [362, 125] on span "Subscription Tier" at bounding box center [354, 119] width 67 height 12
click at [502, 54] on img at bounding box center [498, 48] width 12 height 12
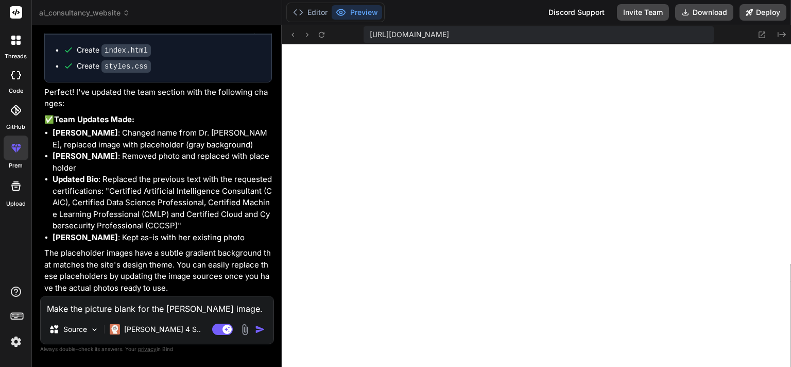
click at [96, 308] on textarea "Make the picture blank for the [PERSON_NAME] image. Replace the [PERSON_NAME] p…" at bounding box center [157, 305] width 233 height 19
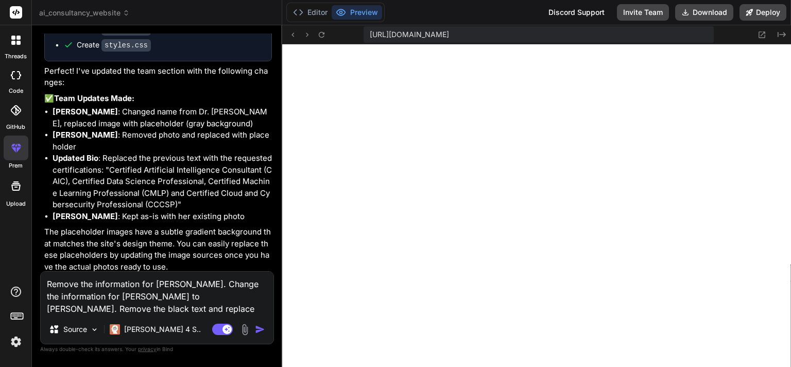
click at [255, 330] on div "Agent Mode. When this toggle is activated, AI automatically makes decisions, re…" at bounding box center [239, 329] width 59 height 12
click at [258, 330] on img "button" at bounding box center [260, 329] width 10 height 10
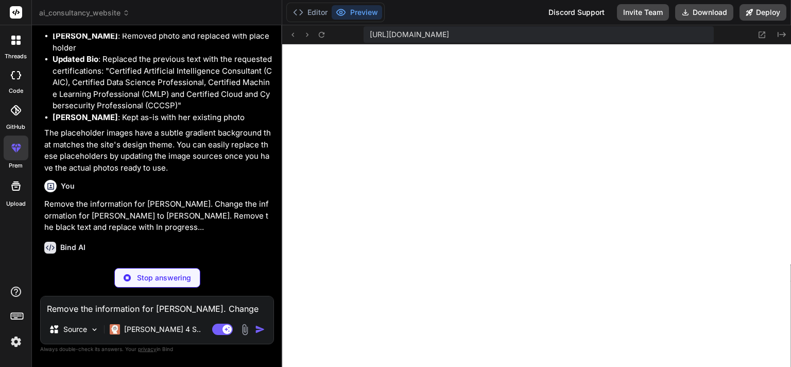
scroll to position [1470, 0]
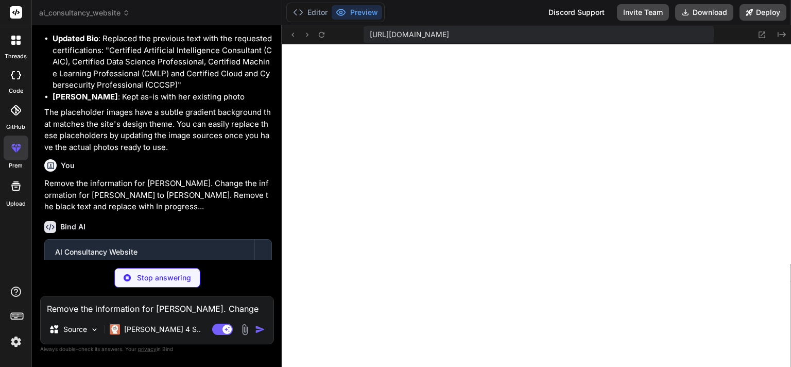
click at [239, 233] on div "Bind AI" at bounding box center [158, 227] width 228 height 12
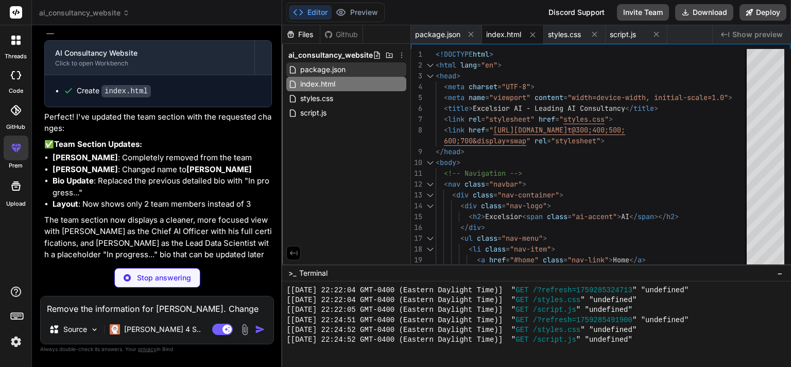
scroll to position [1668, 0]
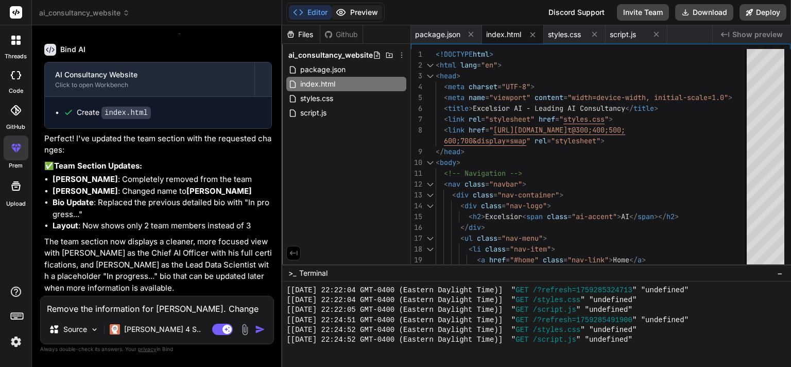
click at [366, 11] on button "Preview" at bounding box center [357, 12] width 50 height 14
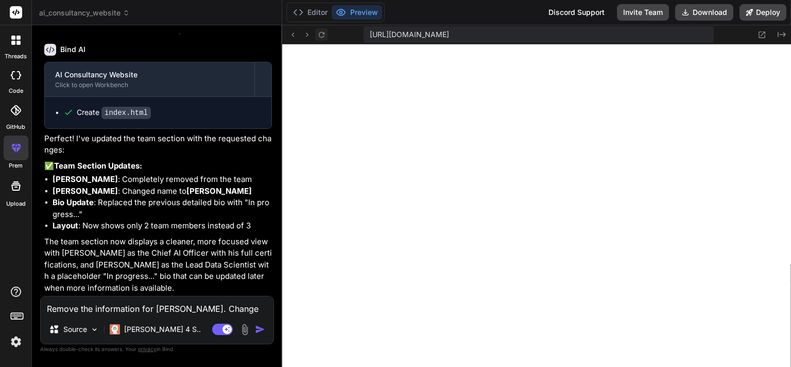
click at [324, 33] on icon at bounding box center [322, 34] width 6 height 6
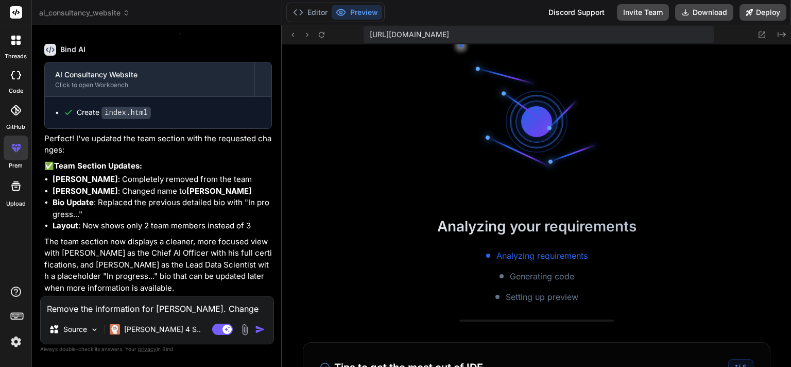
scroll to position [623, 0]
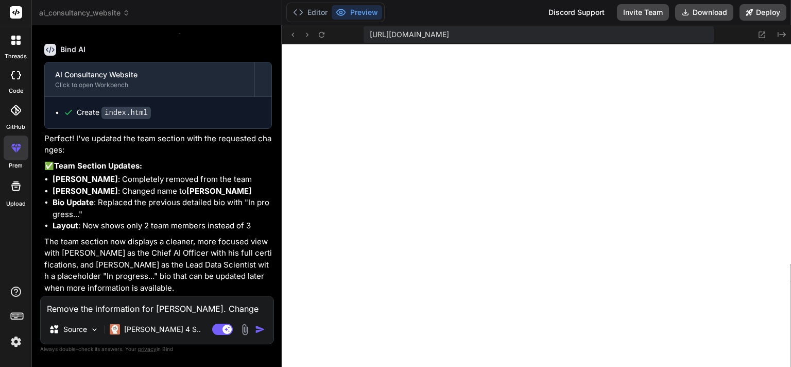
click at [94, 310] on textarea "Remove the information for [PERSON_NAME]. Change the information for [PERSON_NA…" at bounding box center [157, 305] width 233 height 19
click at [14, 342] on img at bounding box center [16, 342] width 18 height 18
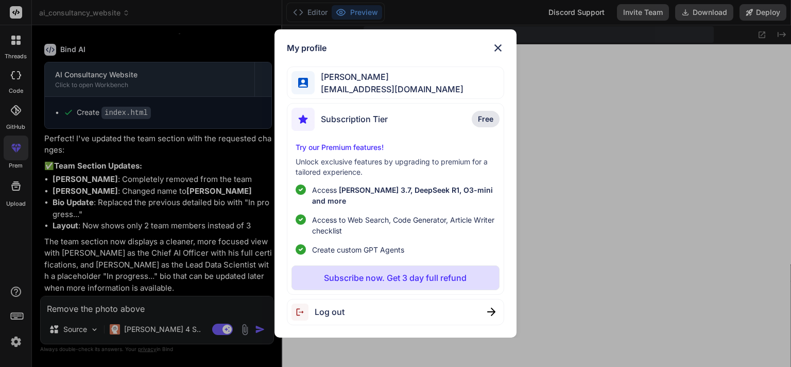
click at [14, 342] on div "My profile [PERSON_NAME] [PERSON_NAME][EMAIL_ADDRESS][DOMAIN_NAME] Subscription…" at bounding box center [395, 183] width 791 height 367
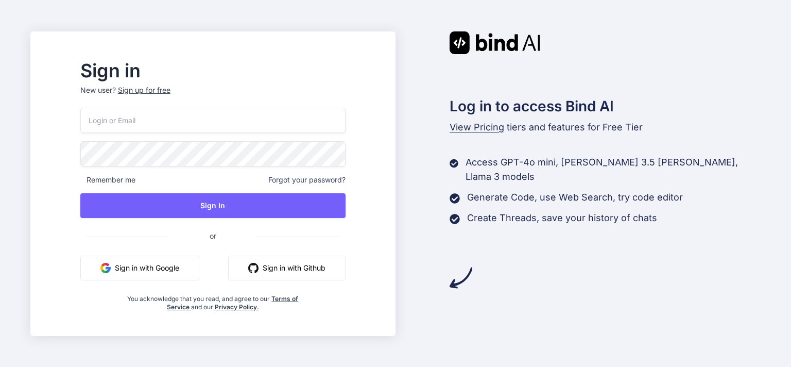
click at [255, 124] on input "email" at bounding box center [212, 120] width 265 height 25
type input "[EMAIL_ADDRESS][DOMAIN_NAME]"
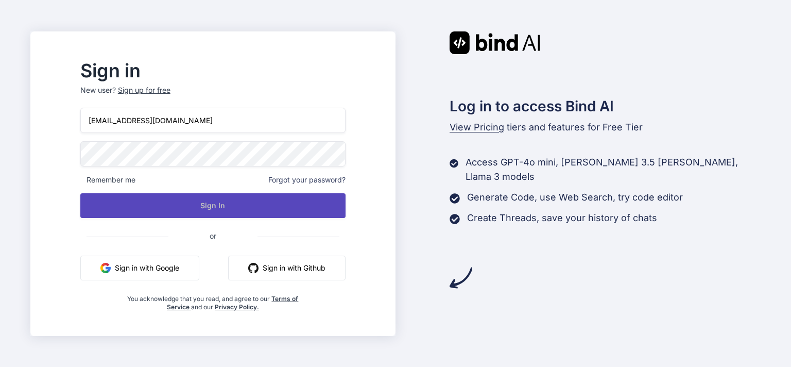
click at [243, 205] on button "Sign In" at bounding box center [212, 205] width 265 height 25
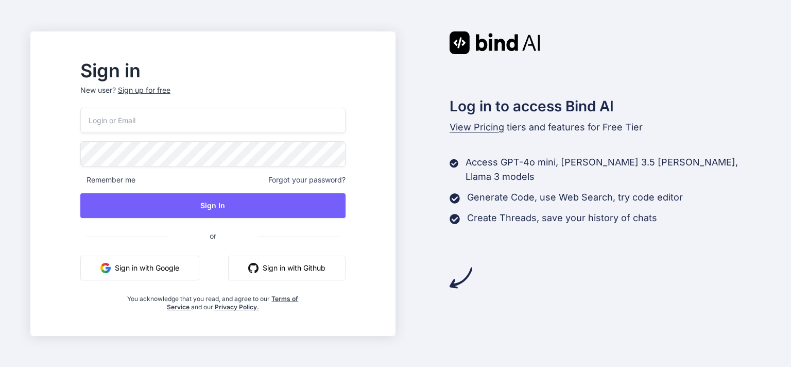
click at [176, 121] on input "email" at bounding box center [212, 120] width 265 height 25
type input "[EMAIL_ADDRESS][DOMAIN_NAME]"
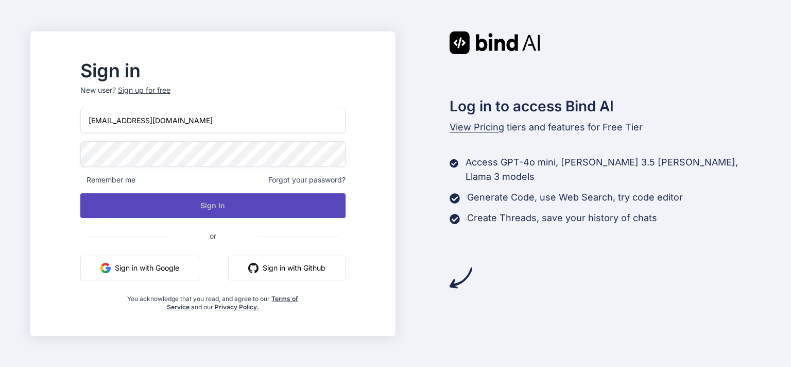
click at [257, 210] on button "Sign In" at bounding box center [212, 205] width 265 height 25
